Goal: Navigation & Orientation: Find specific page/section

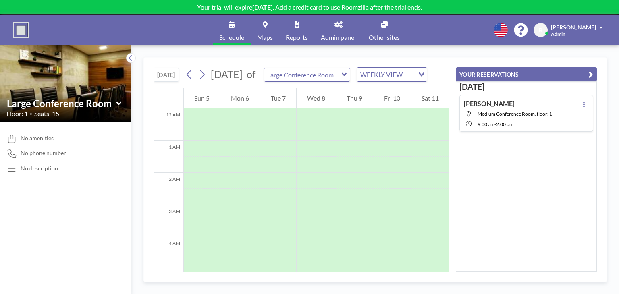
scroll to position [282, 0]
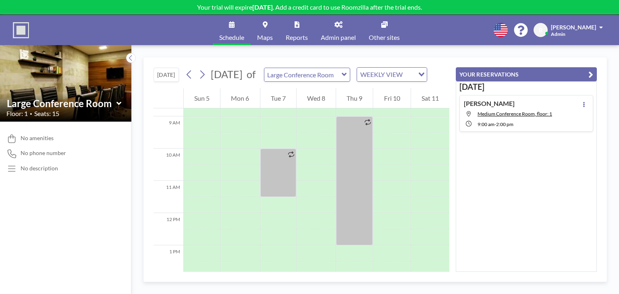
click at [167, 82] on button "[DATE]" at bounding box center [166, 75] width 25 height 14
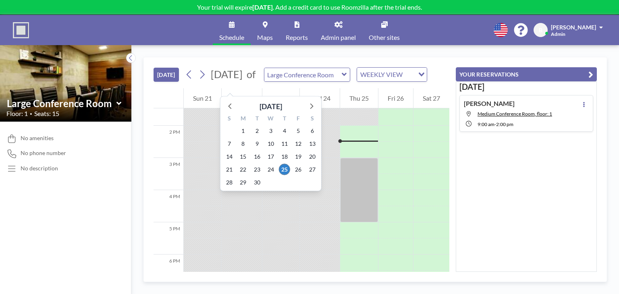
scroll to position [435, 0]
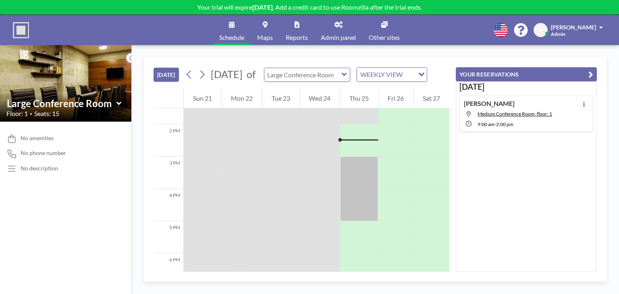
click at [342, 81] on input "text" at bounding box center [302, 74] width 77 height 13
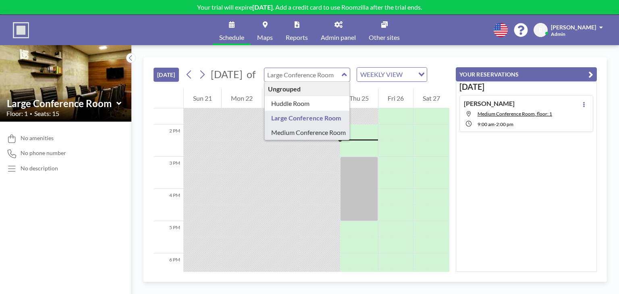
type input "Medium Conference Room"
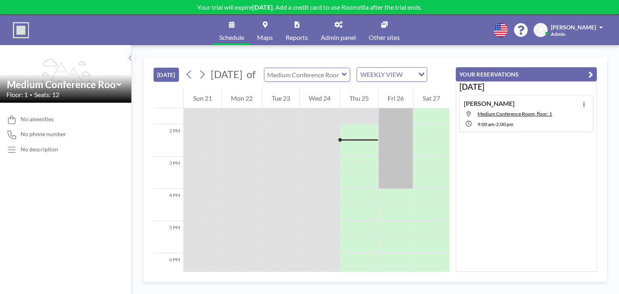
click at [342, 81] on input "text" at bounding box center [302, 74] width 77 height 13
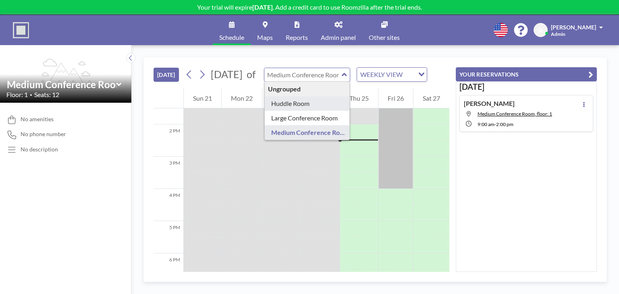
type input "Huddle Room"
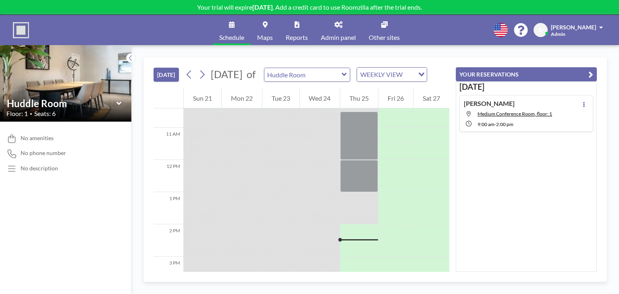
scroll to position [355, 0]
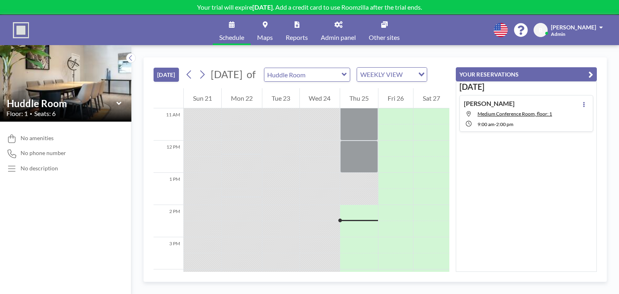
click at [325, 38] on span "Admin panel" at bounding box center [338, 37] width 35 height 6
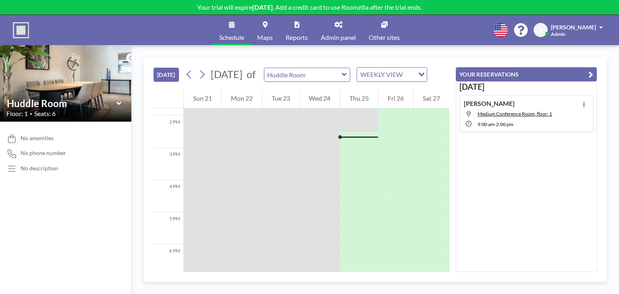
scroll to position [451, 0]
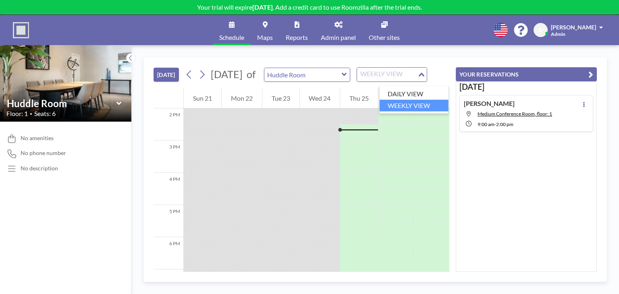
click at [400, 79] on div "WEEKLY VIEW" at bounding box center [387, 74] width 60 height 12
click at [401, 94] on li "DAILY VIEW" at bounding box center [414, 94] width 69 height 12
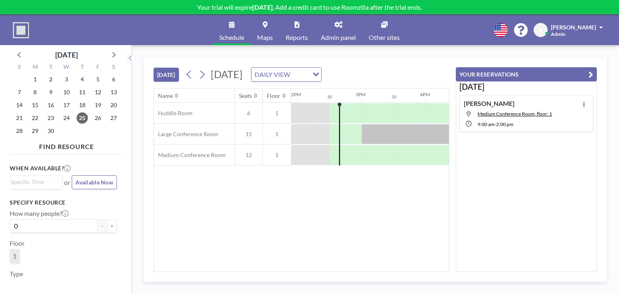
scroll to position [0, 903]
click at [327, 33] on link "Admin panel" at bounding box center [338, 30] width 48 height 30
